Goal: Transaction & Acquisition: Book appointment/travel/reservation

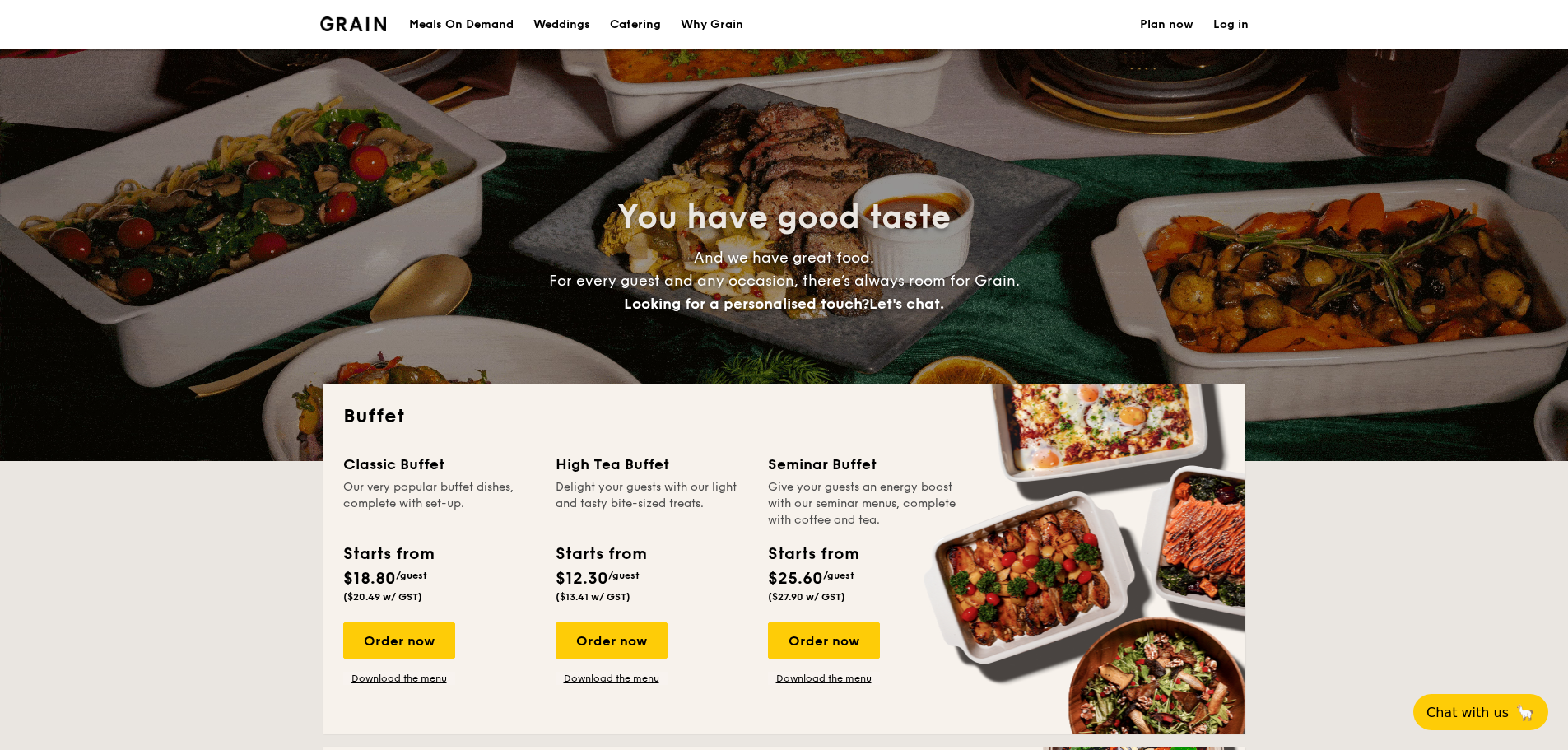
select select
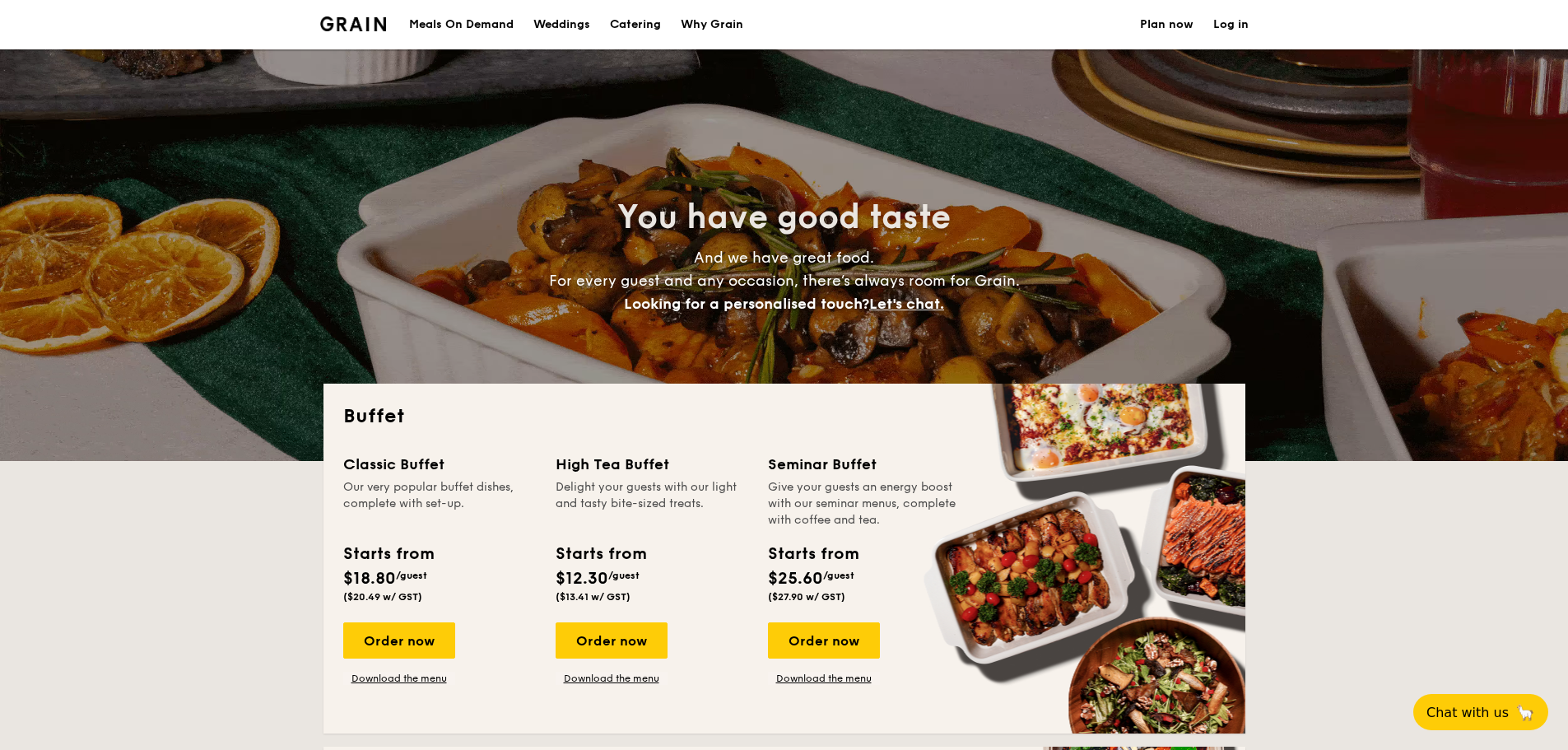
click at [624, 20] on h1 "Catering" at bounding box center [635, 24] width 51 height 50
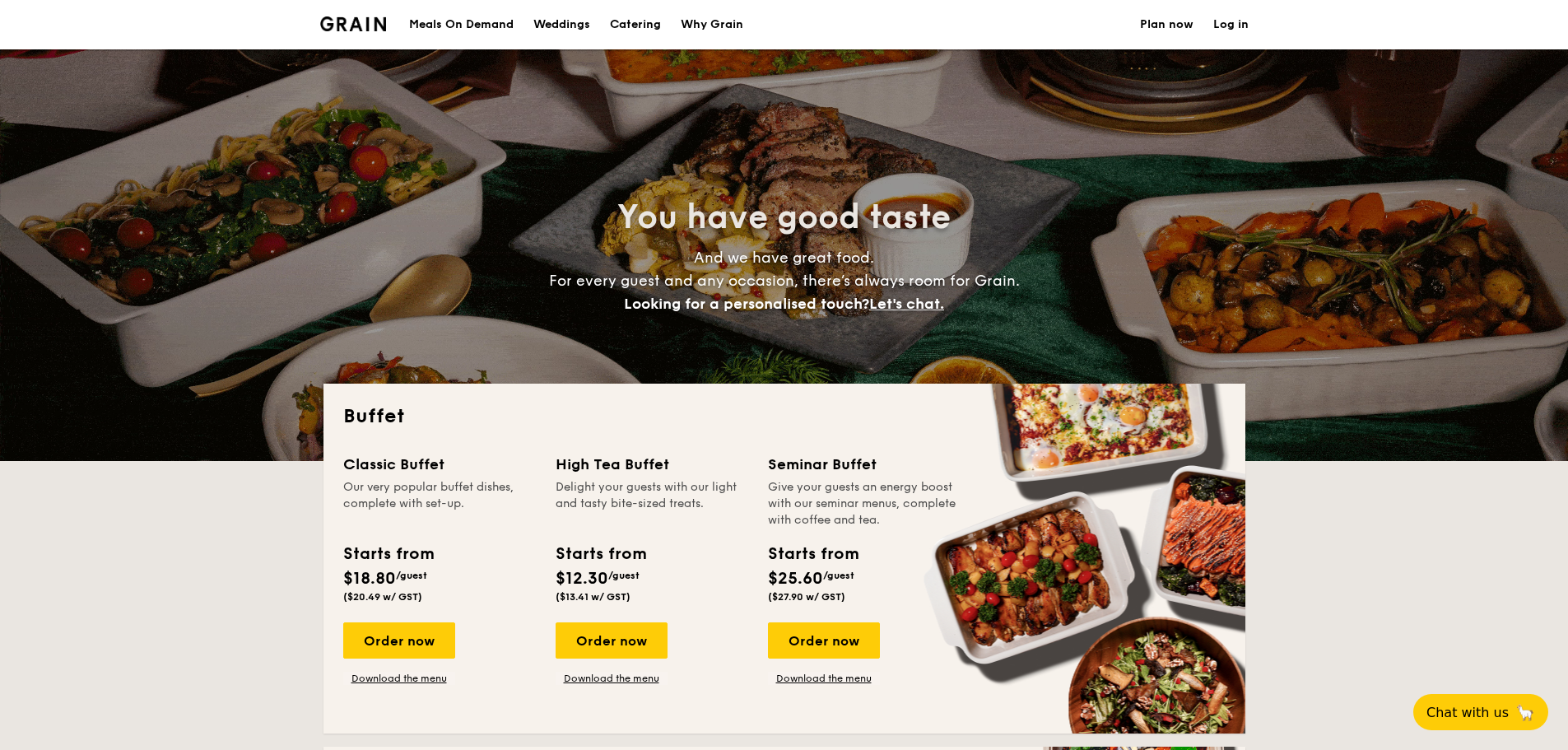
scroll to position [961, 0]
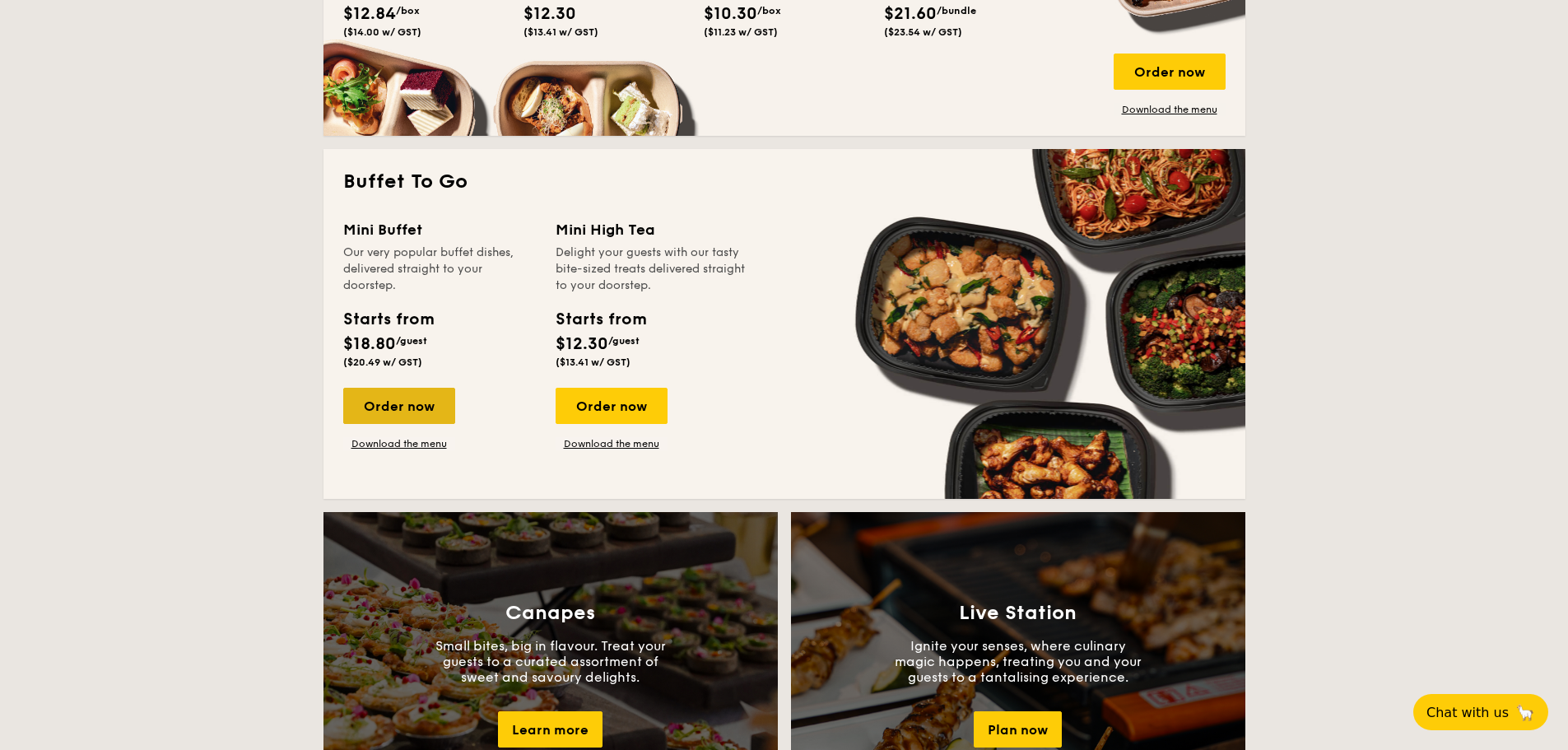
click at [372, 400] on div "Order now" at bounding box center [399, 405] width 112 height 36
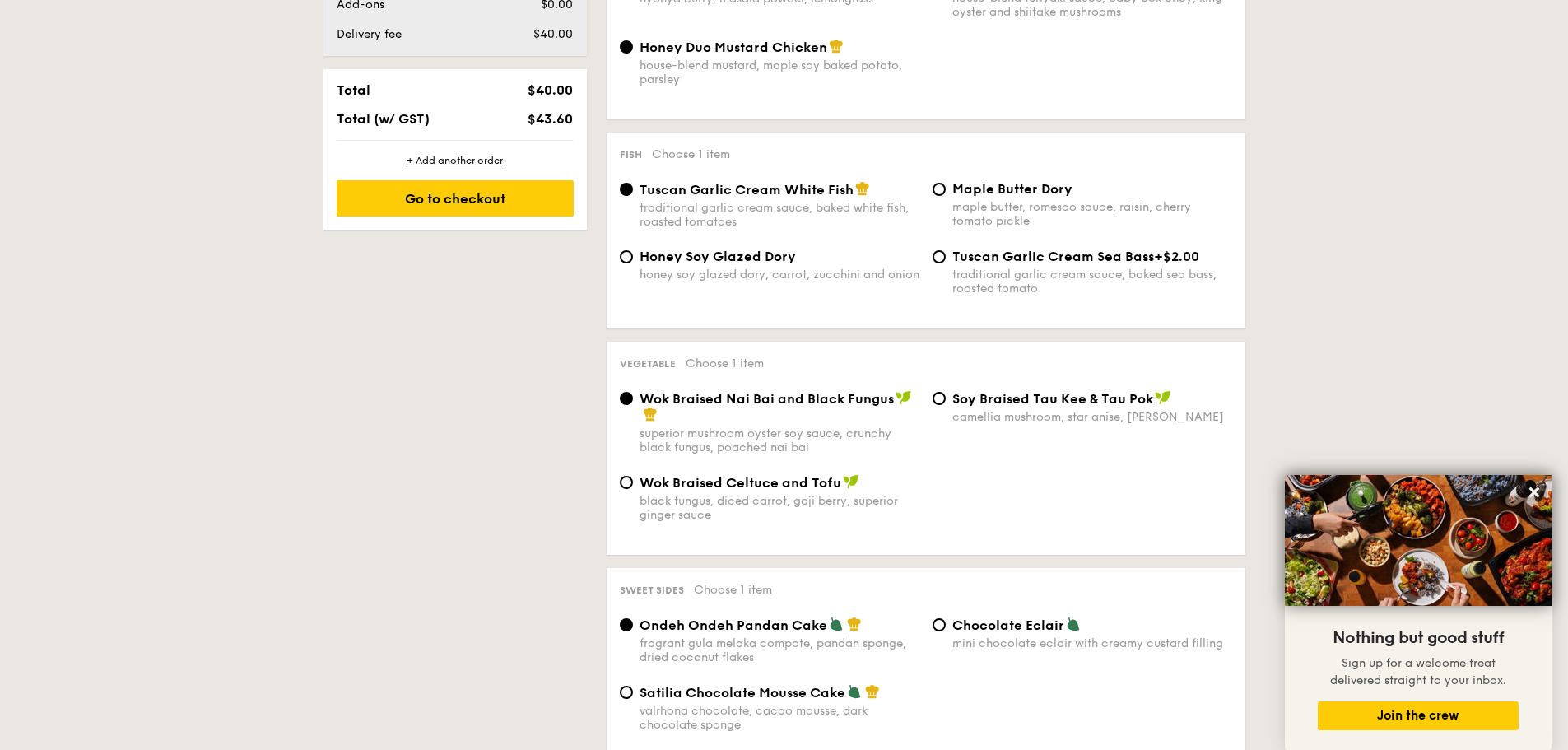
select select
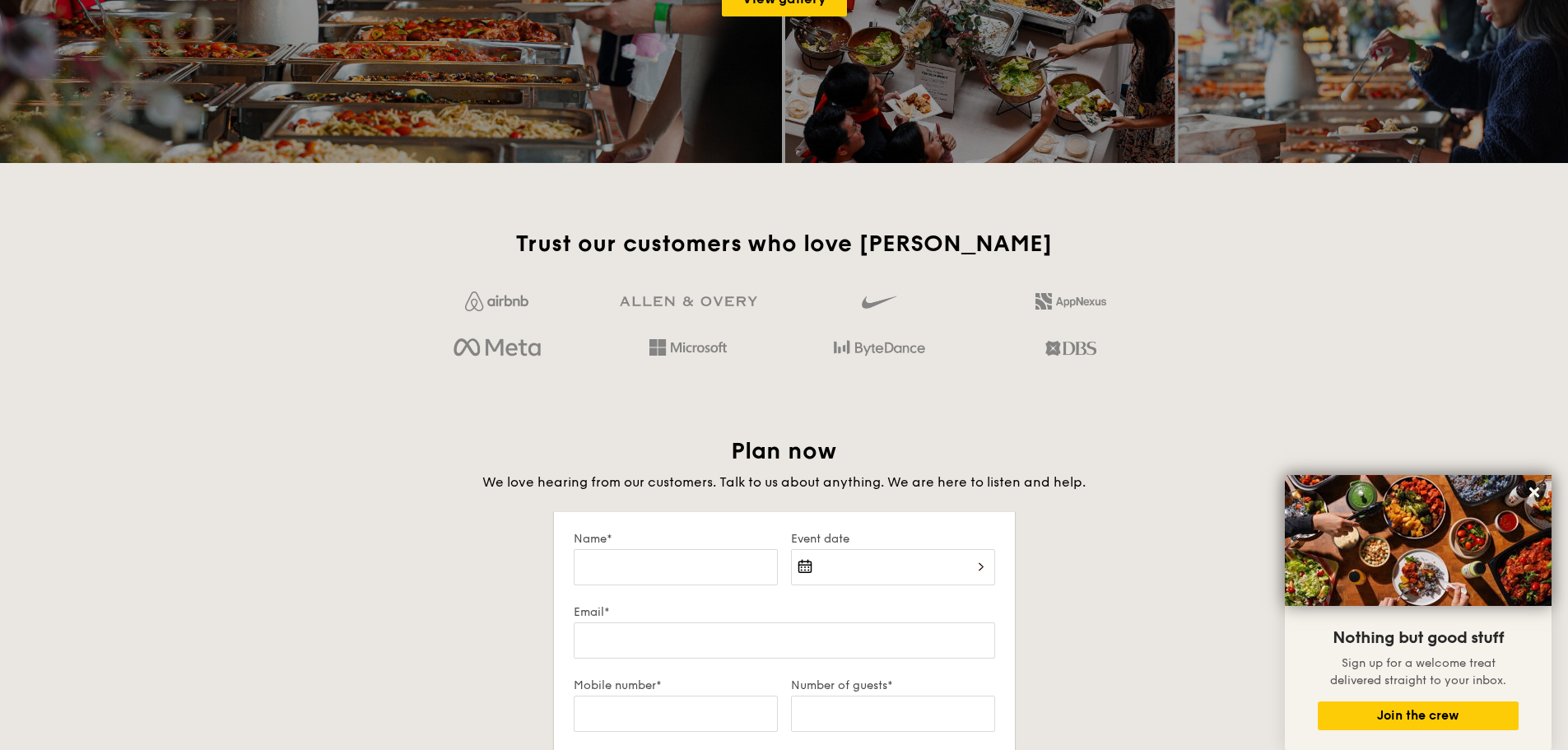
scroll to position [2972, 0]
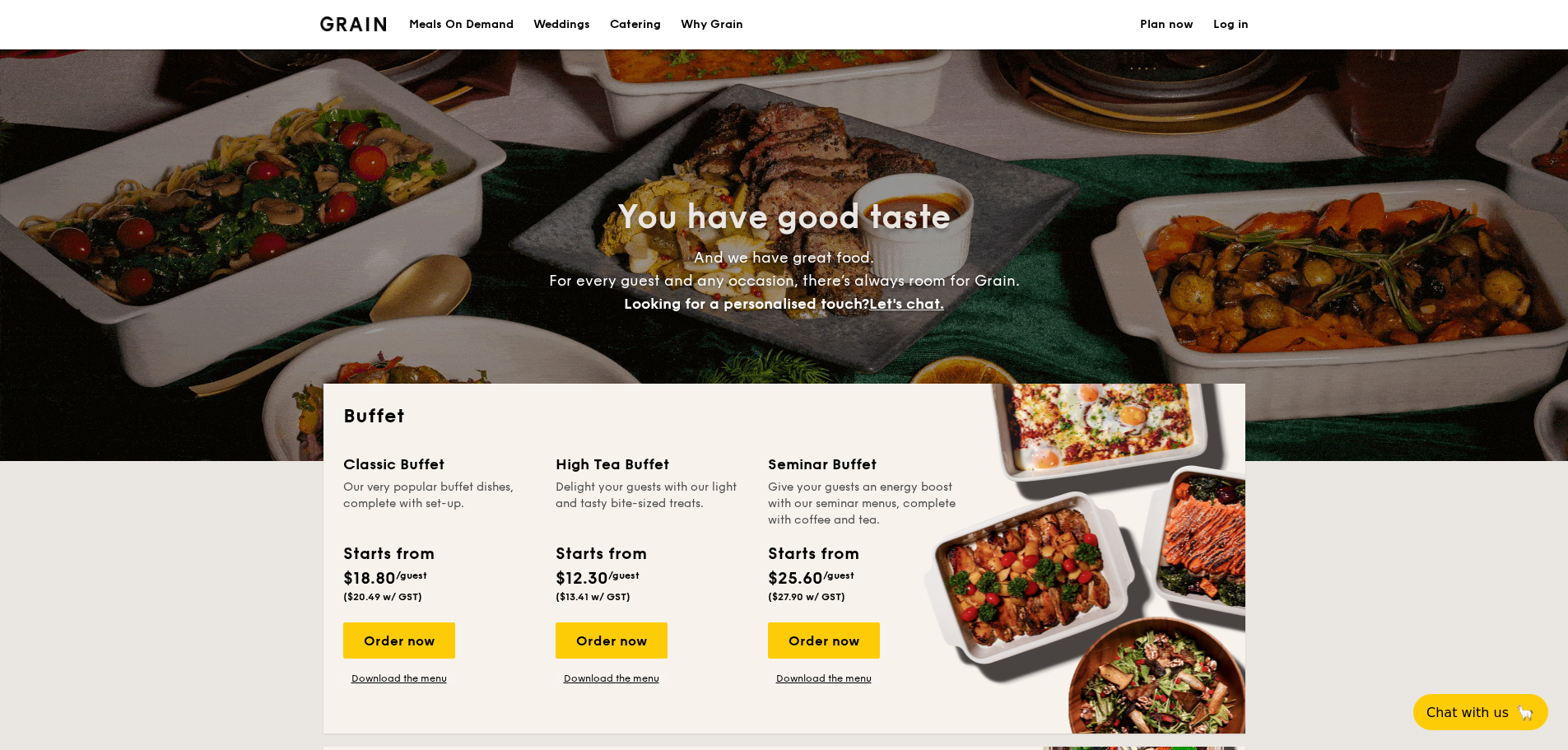
select select
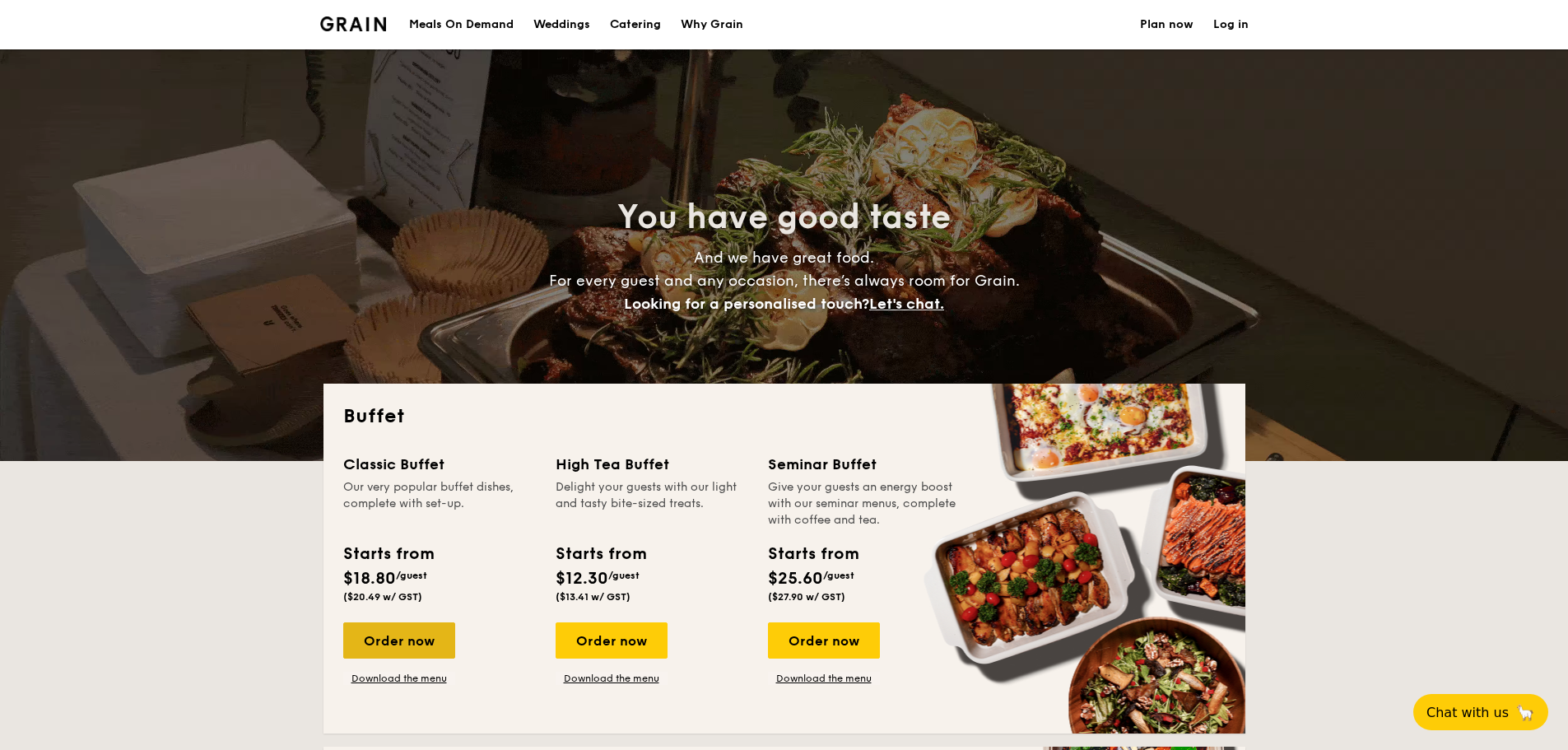
click at [394, 640] on div "Order now" at bounding box center [399, 640] width 112 height 36
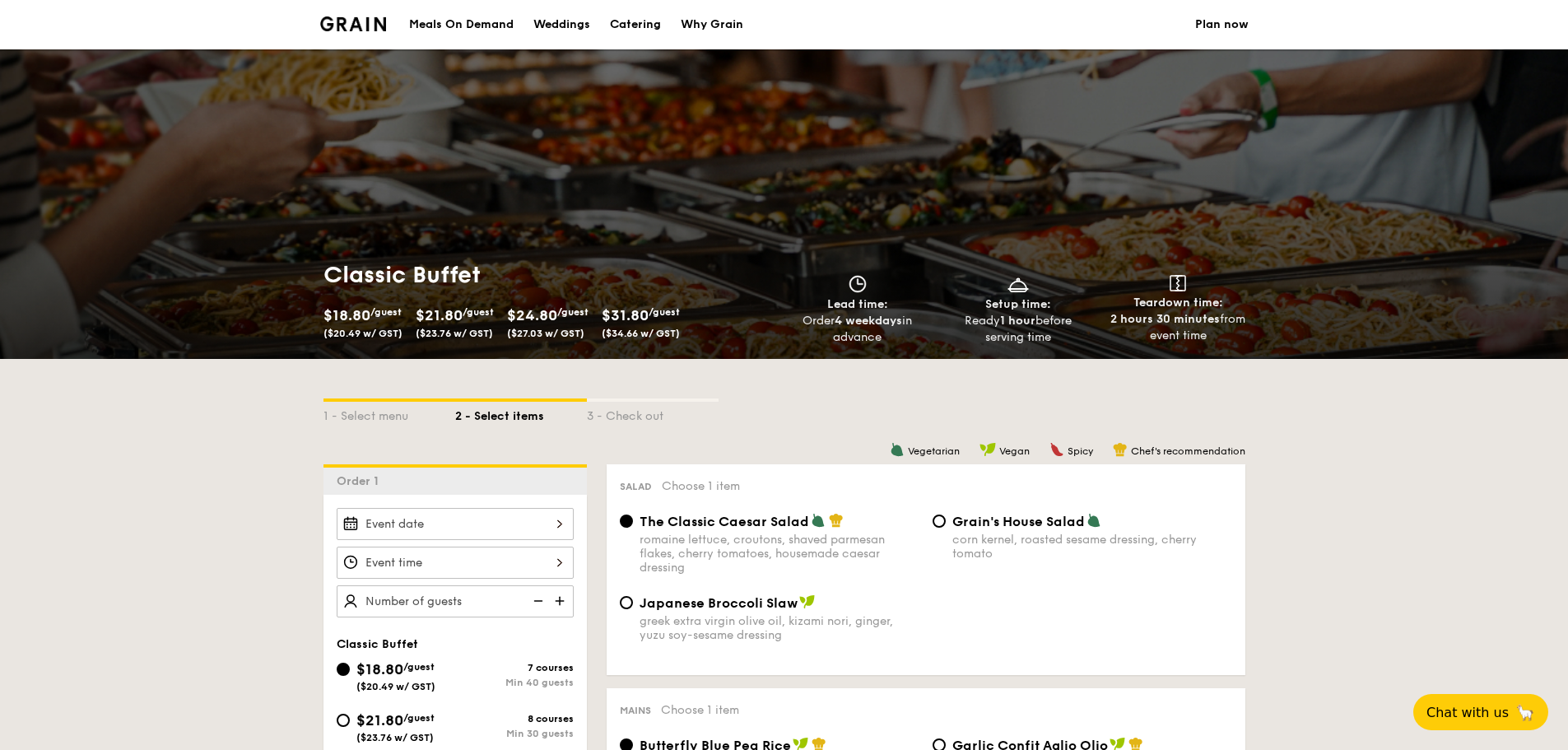
scroll to position [192, 0]
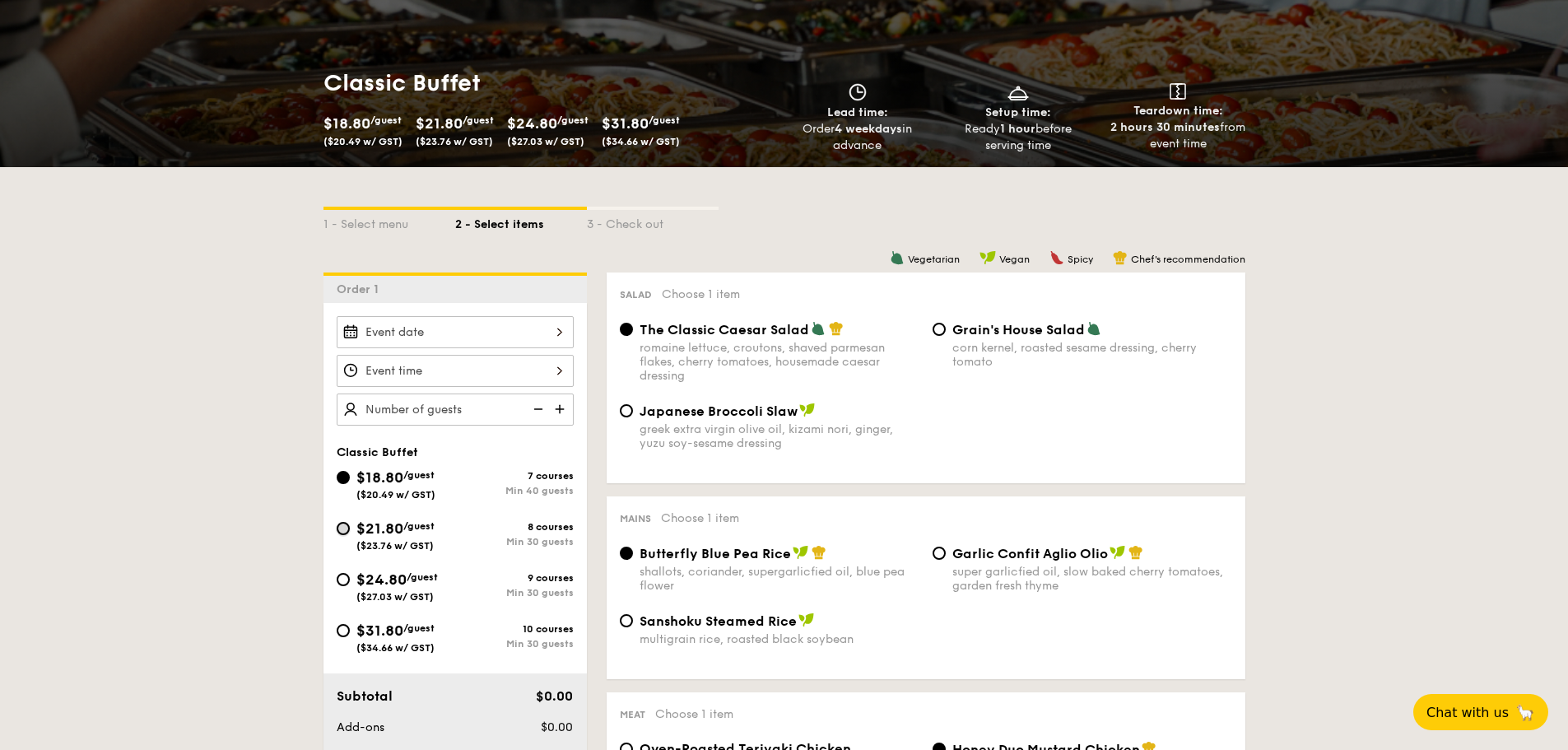
click at [339, 524] on input "$21.80 /guest ($23.76 w/ GST) 8 courses Min 30 guests" at bounding box center [342, 528] width 13 height 13
radio input "true"
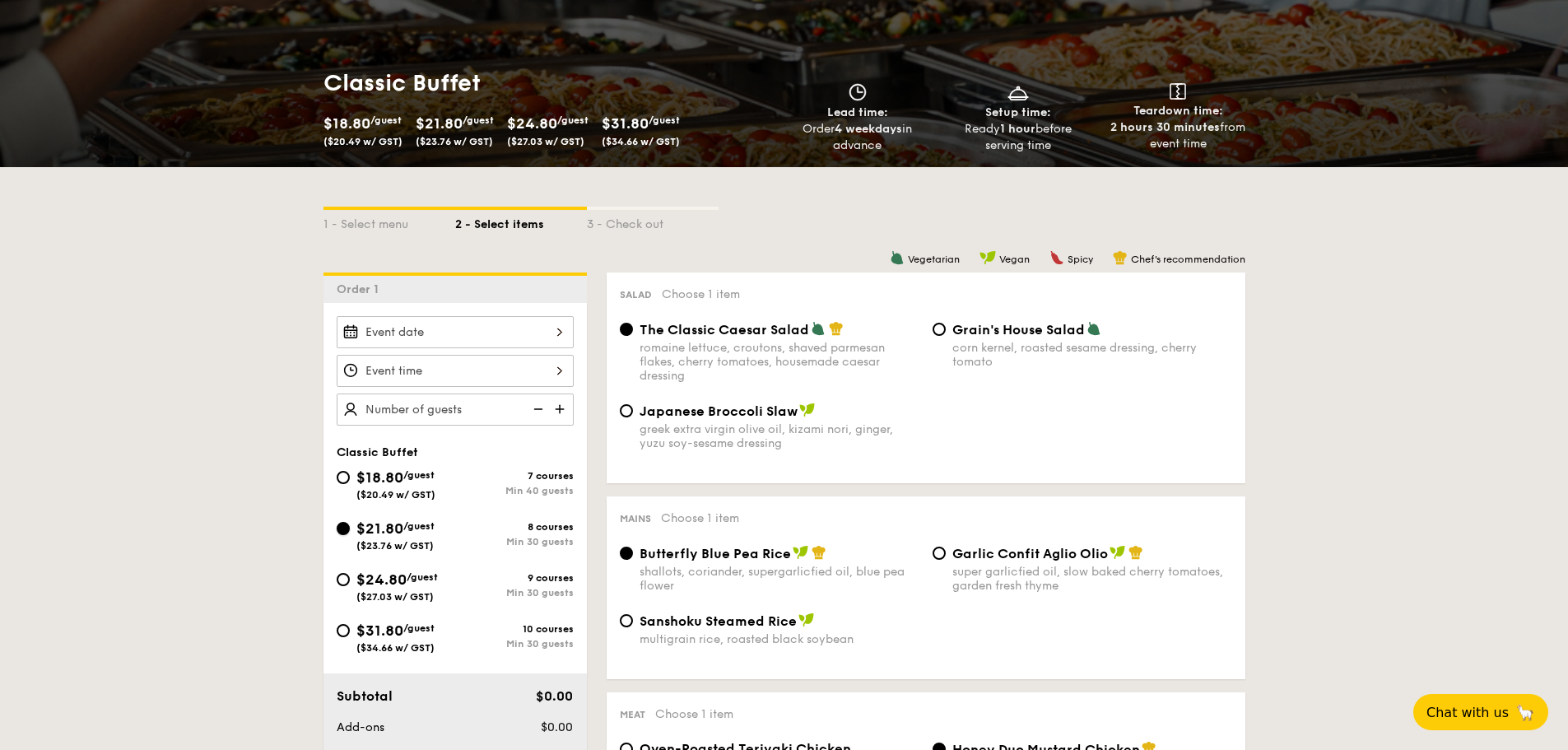
radio input "true"
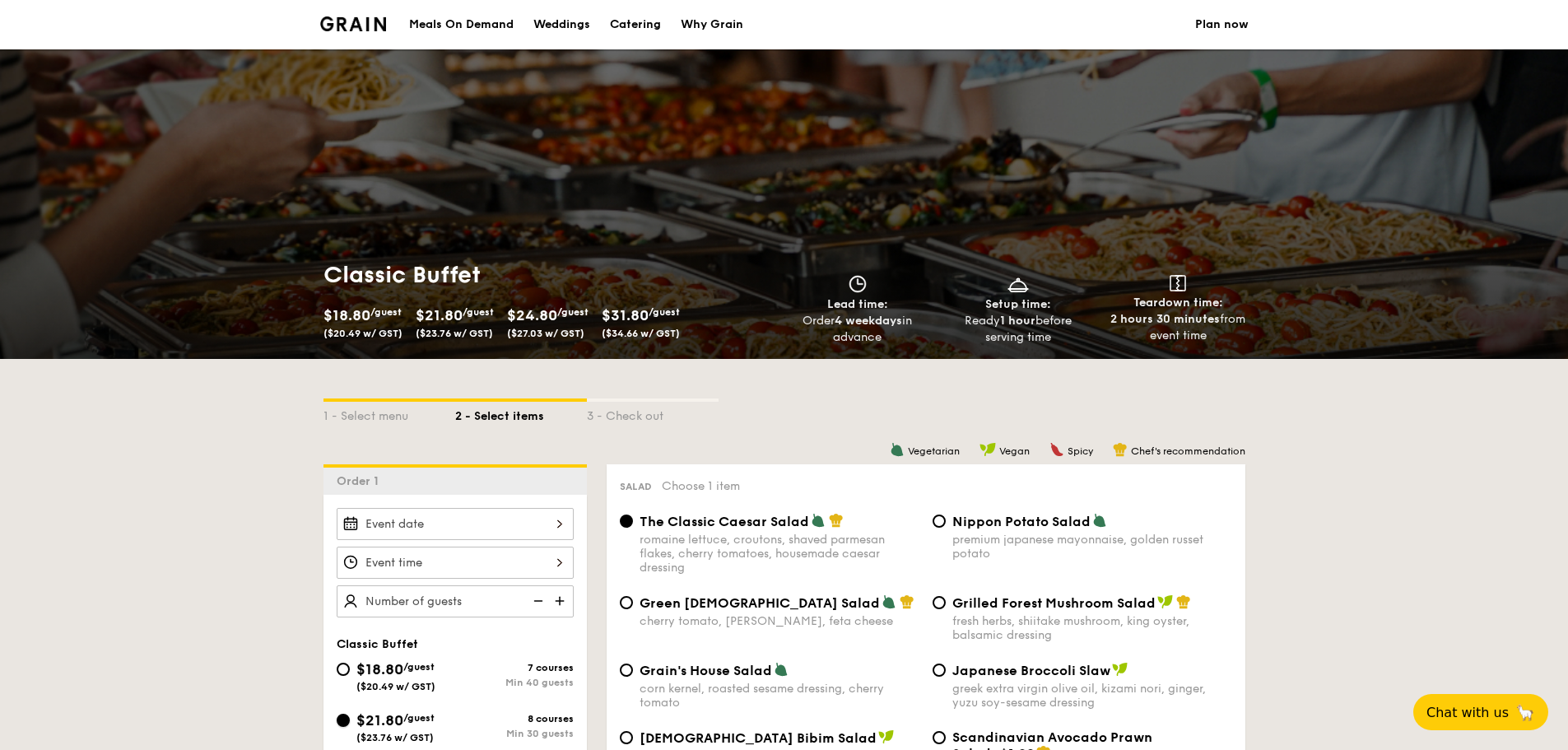
scroll to position [384, 0]
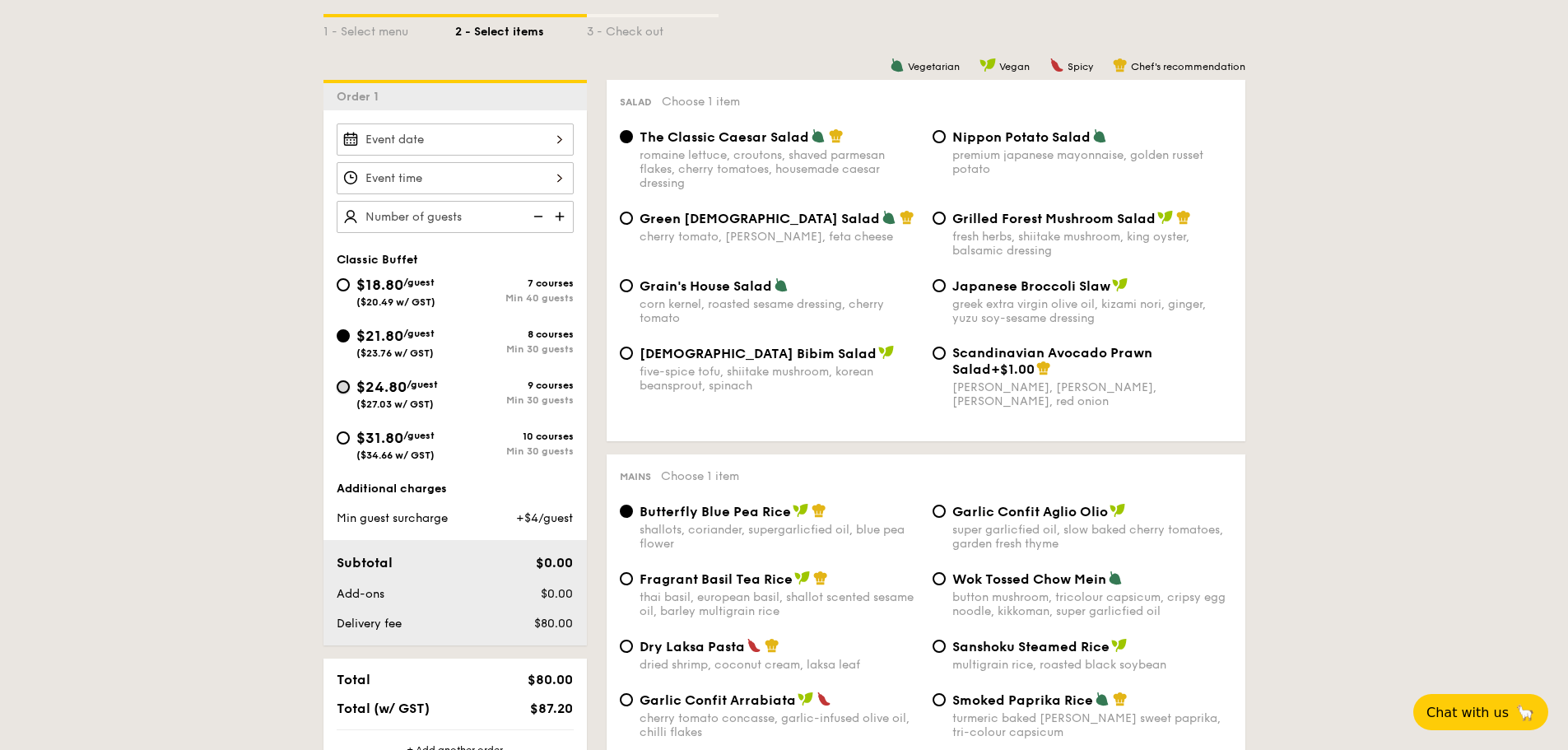
click at [340, 384] on input "$24.80 /guest ($27.03 w/ GST) 9 courses Min 30 guests" at bounding box center [342, 386] width 13 height 13
radio input "true"
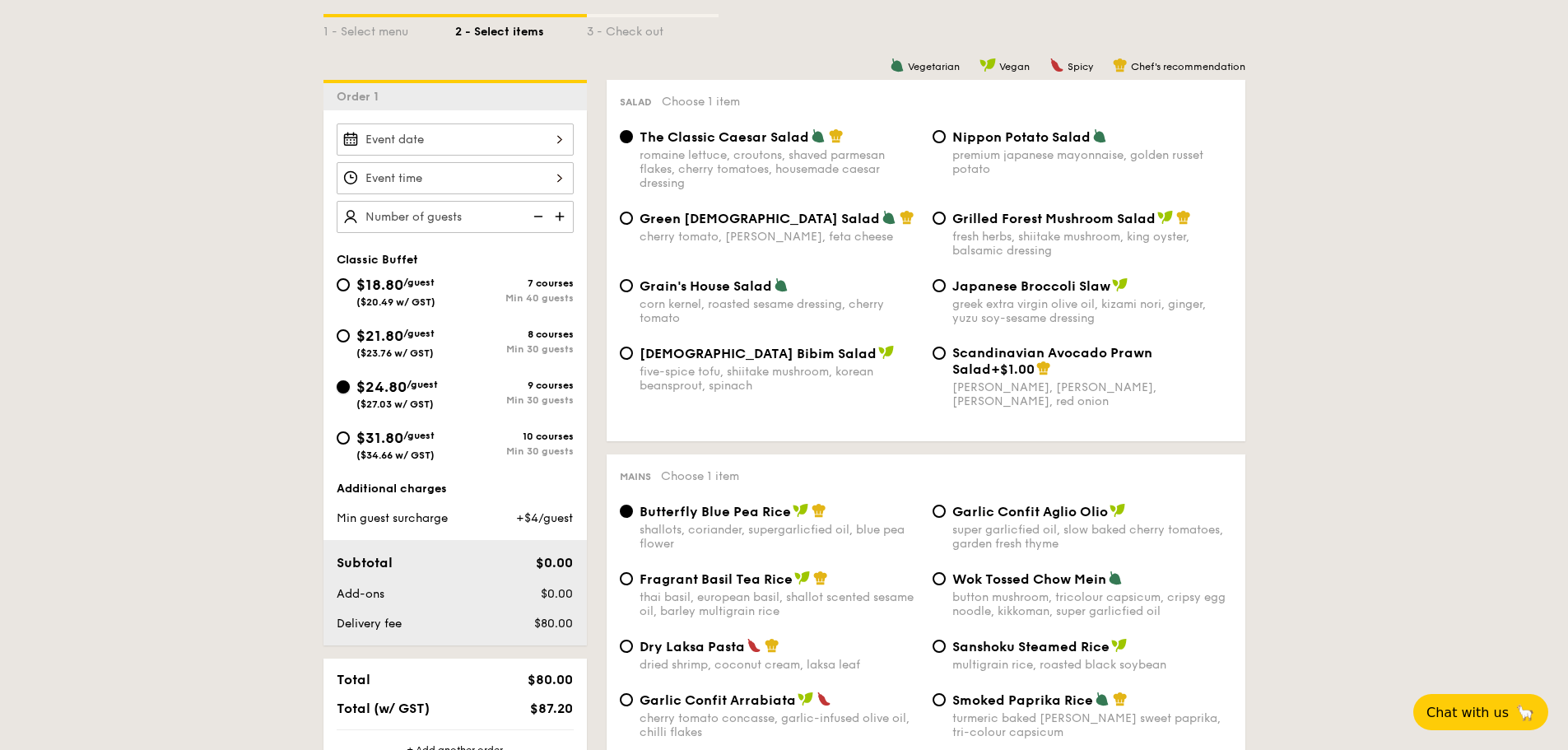
radio input "true"
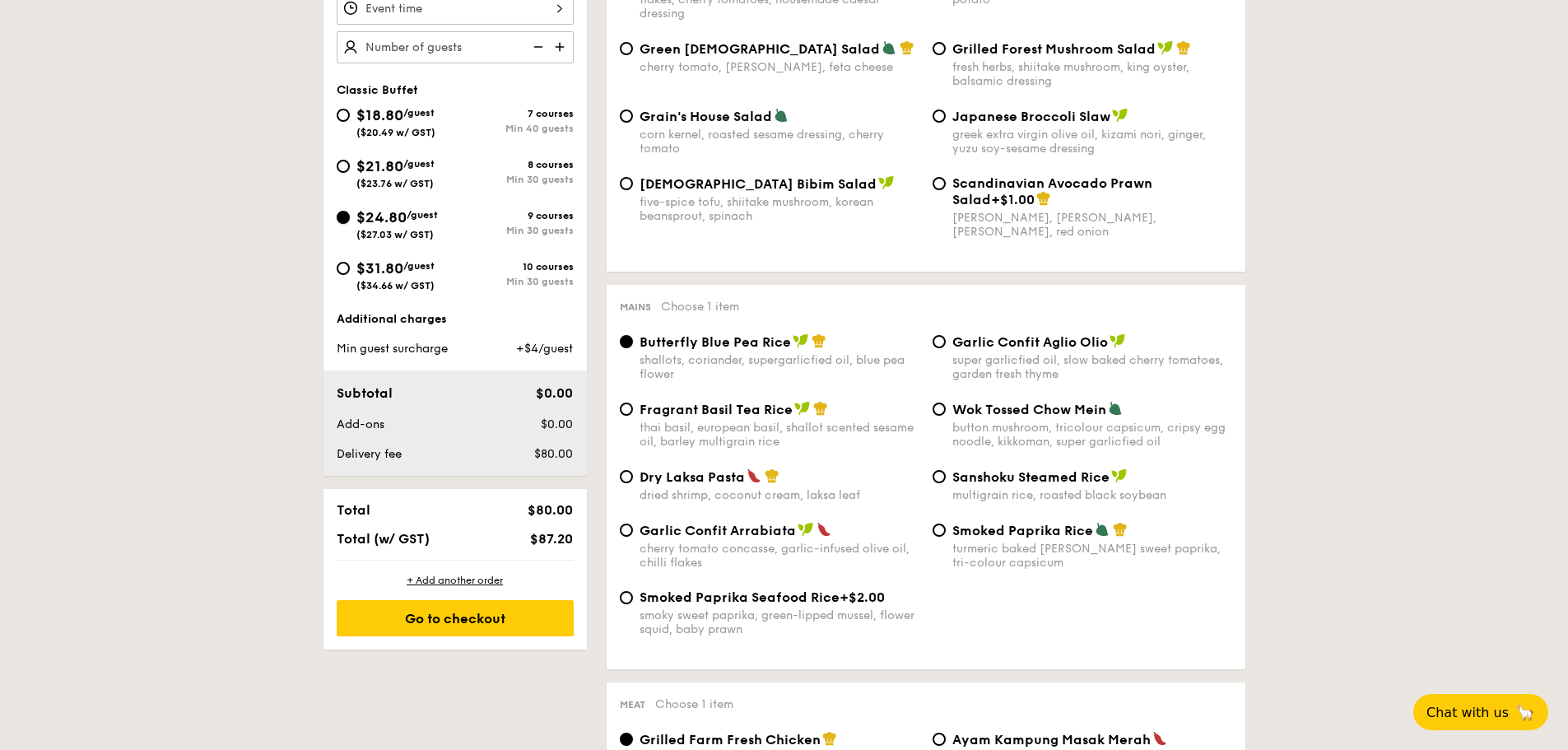
scroll to position [0, 0]
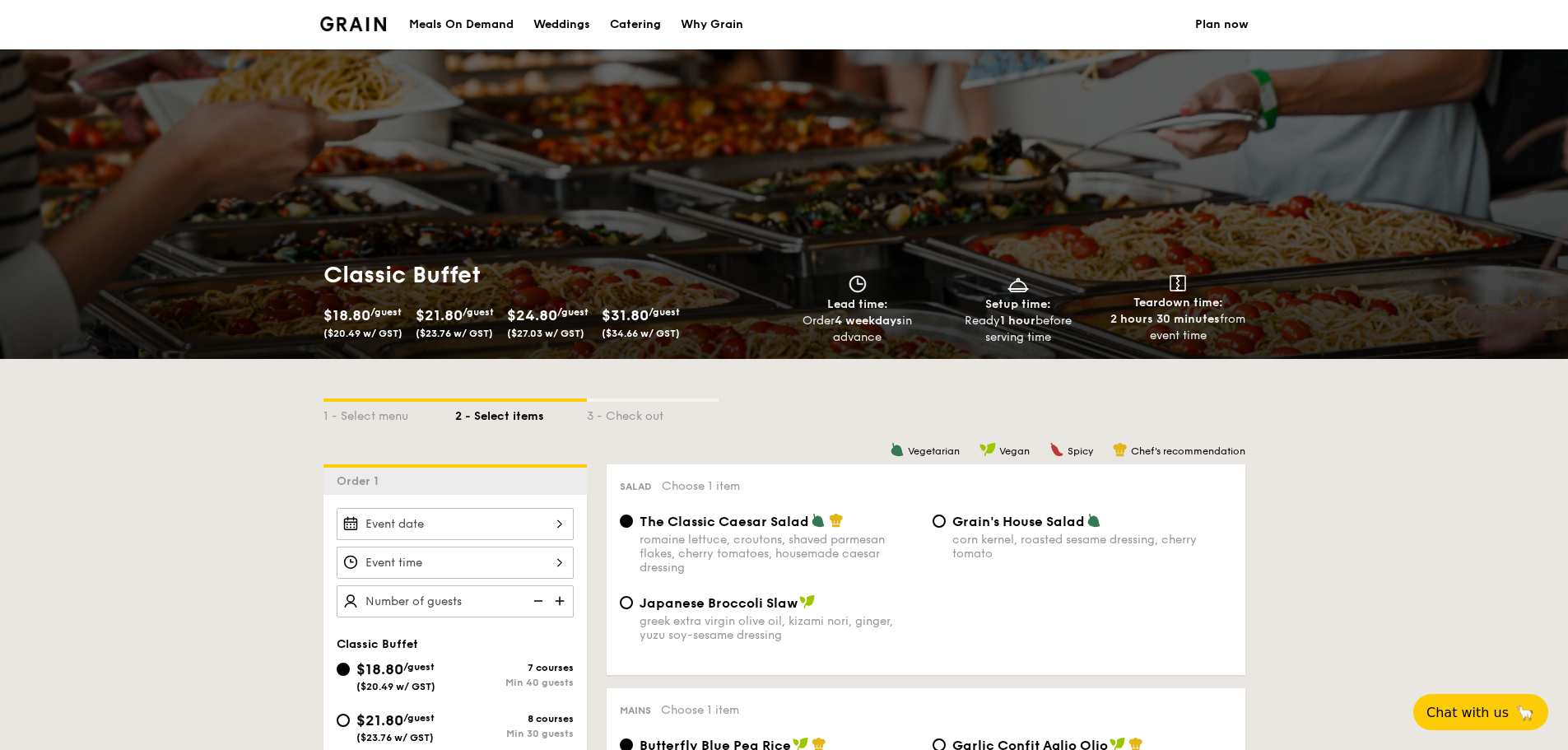
scroll to position [192, 0]
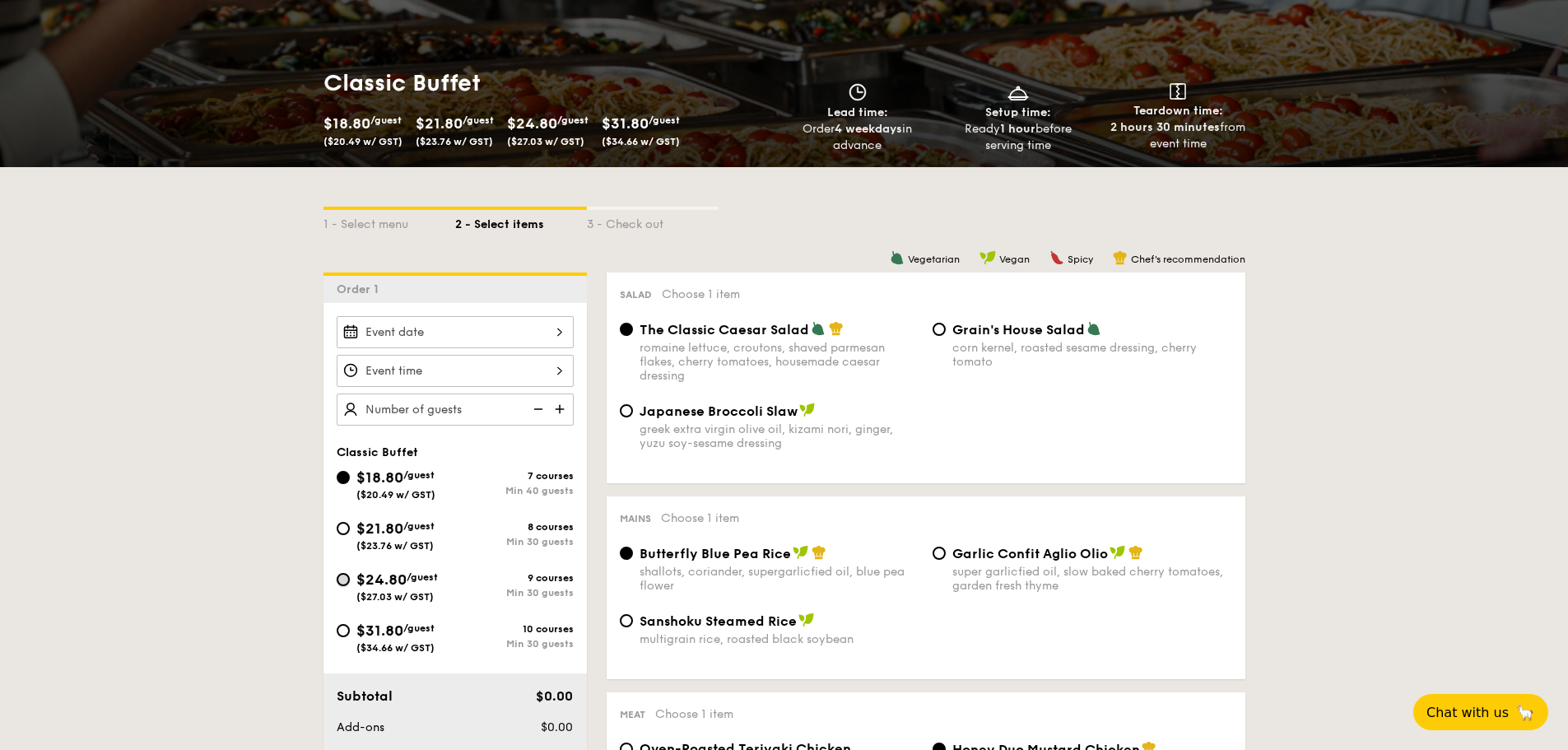
click at [344, 579] on input "$24.80 /guest ($27.03 w/ GST) 9 courses Min 30 guests" at bounding box center [342, 578] width 13 height 13
radio input "true"
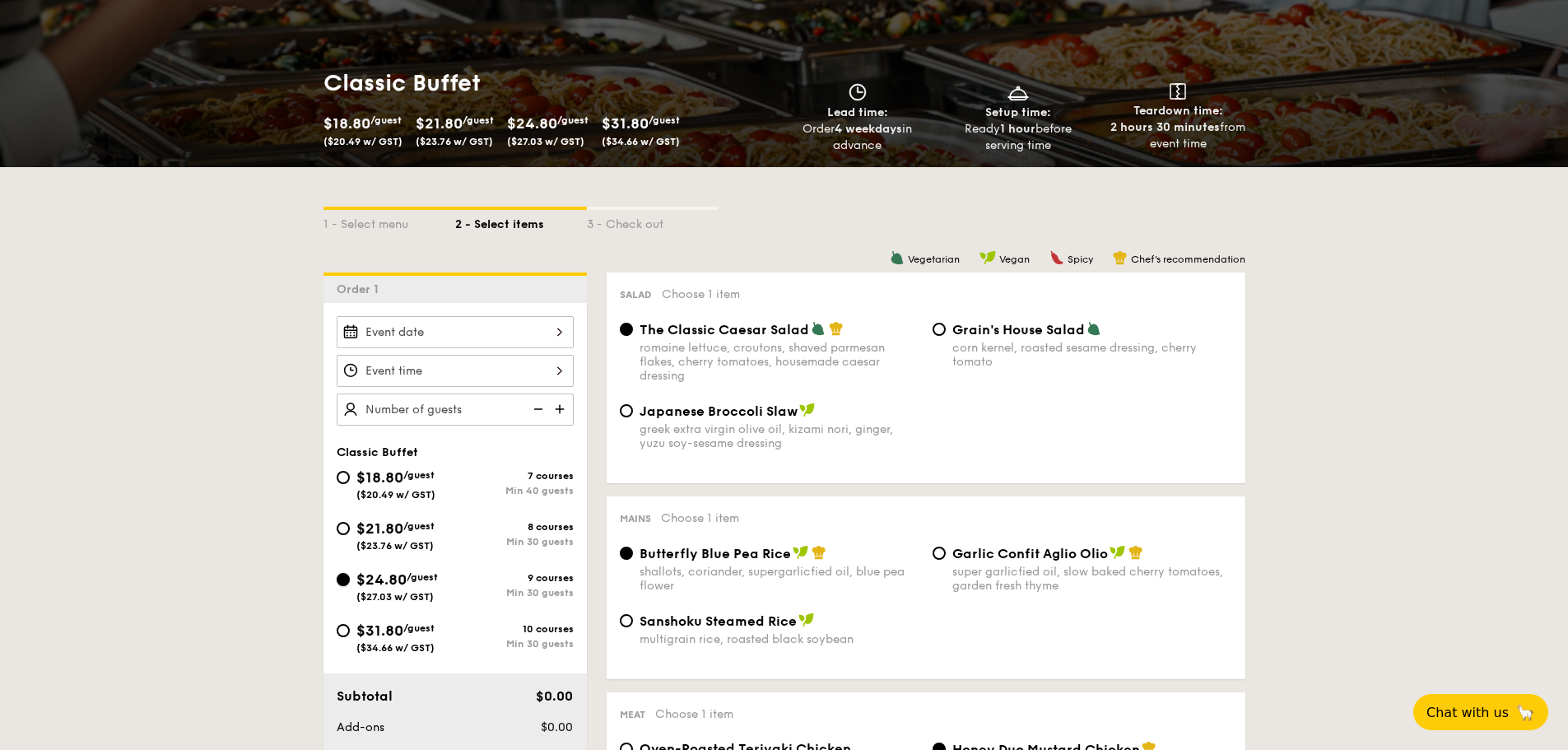
radio input "true"
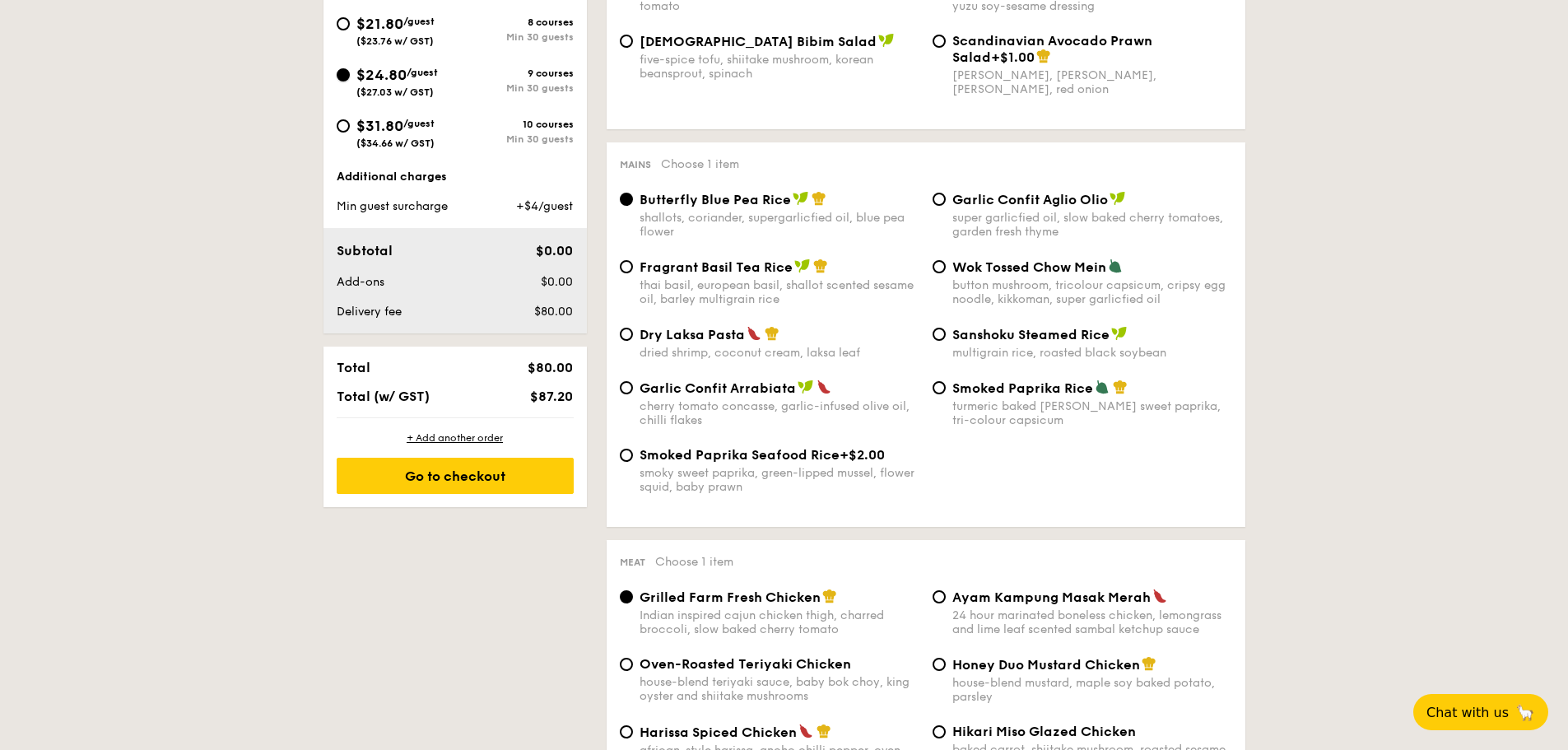
scroll to position [312, 0]
